Goal: Check status

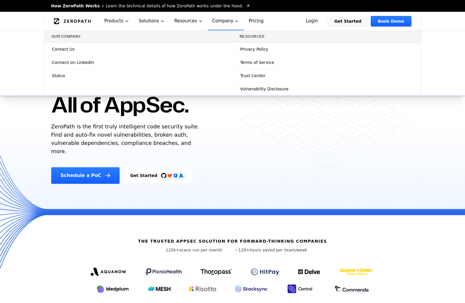
click at [113, 76] on link "Status" at bounding box center [138, 75] width 188 height 13
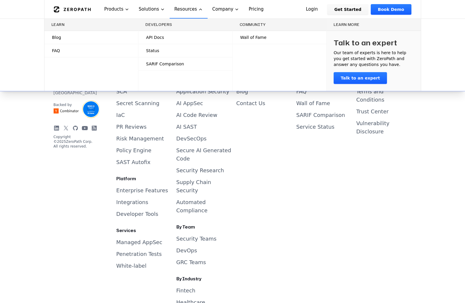
scroll to position [2435, 0]
